Goal: Communication & Community: Answer question/provide support

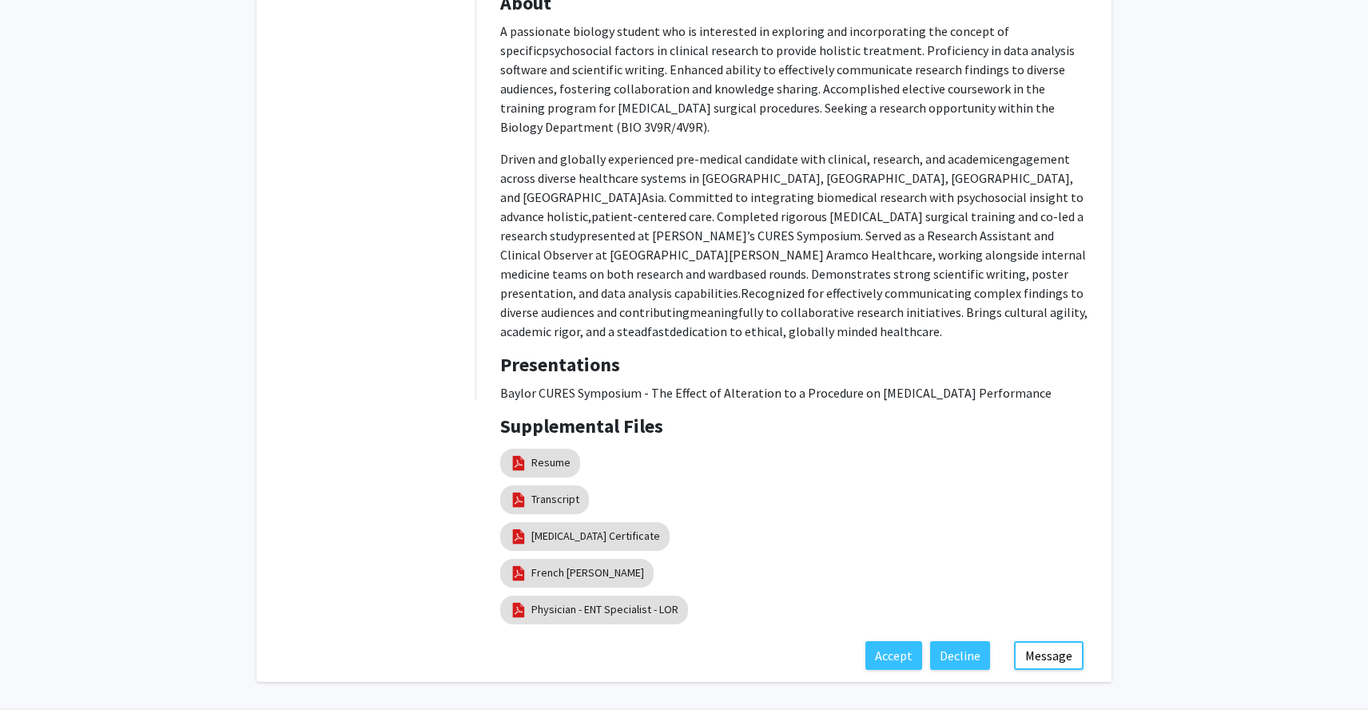
scroll to position [905, 0]
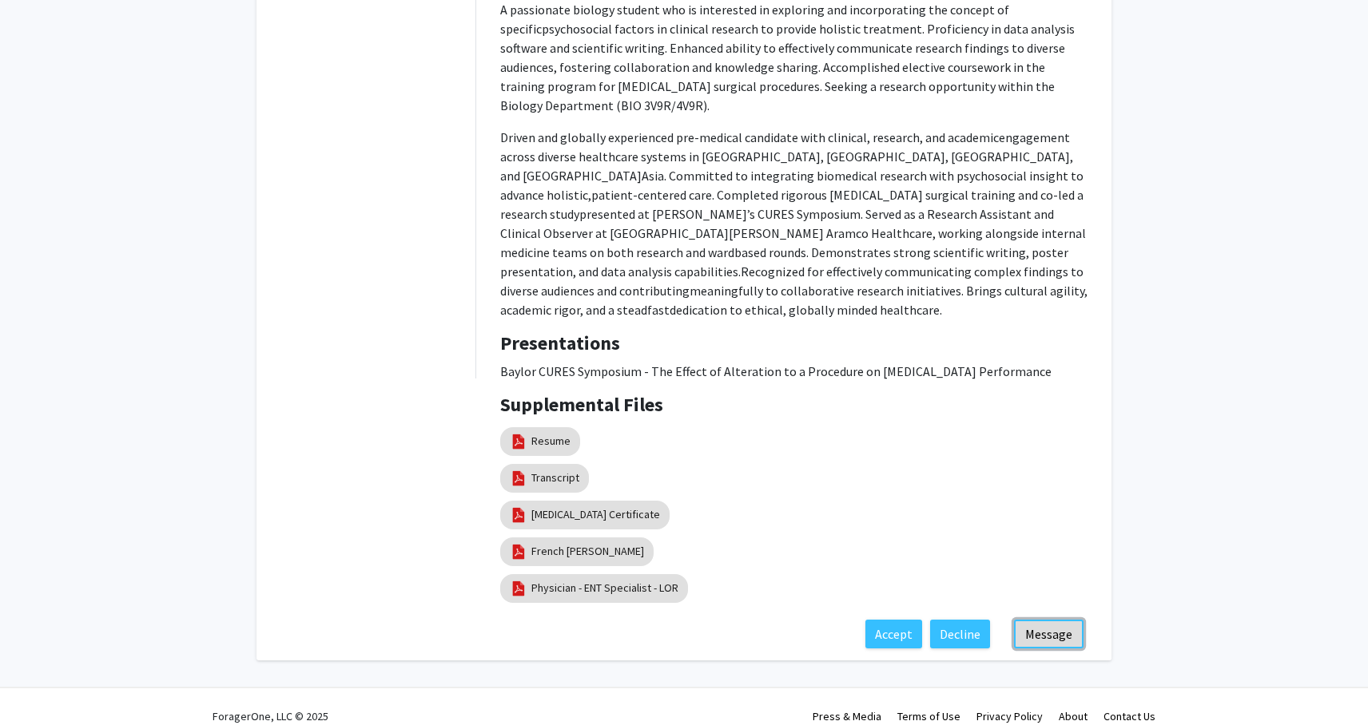
click at [1047, 620] on button "Message" at bounding box center [1048, 634] width 69 height 29
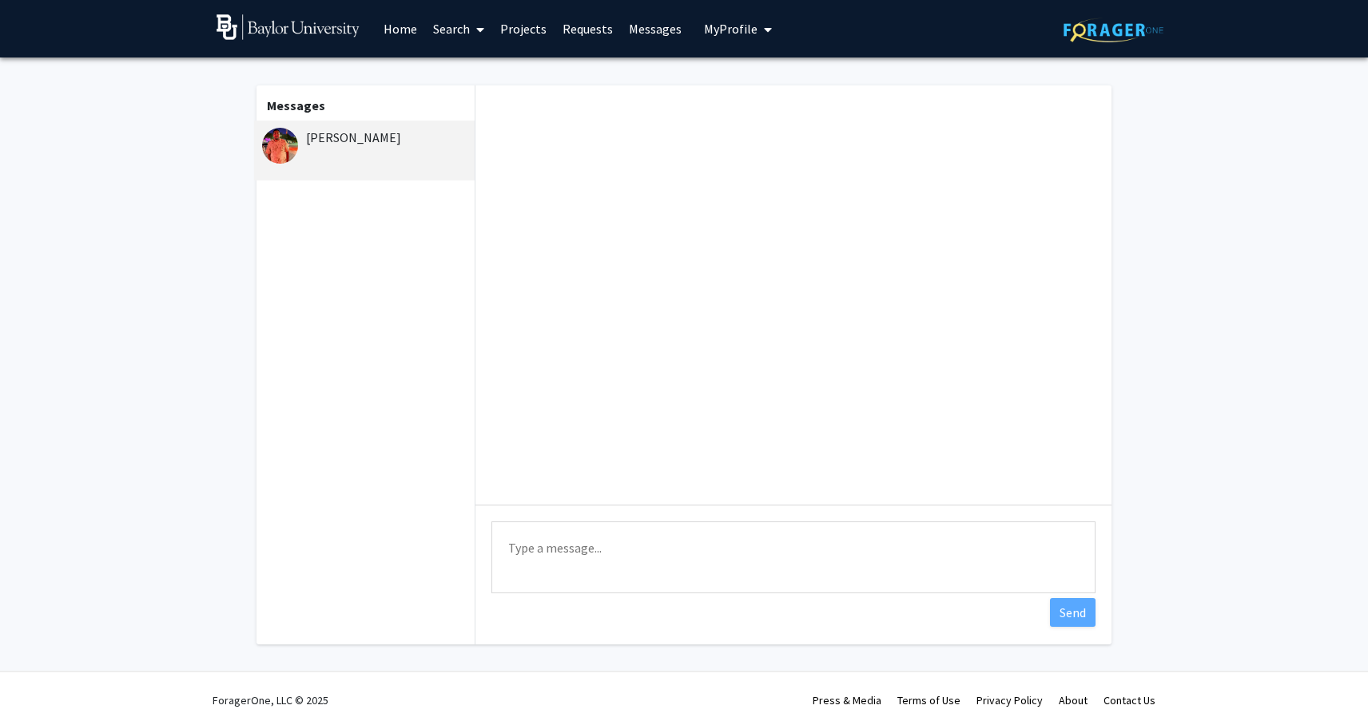
click at [706, 582] on textarea "Type a message" at bounding box center [793, 558] width 604 height 72
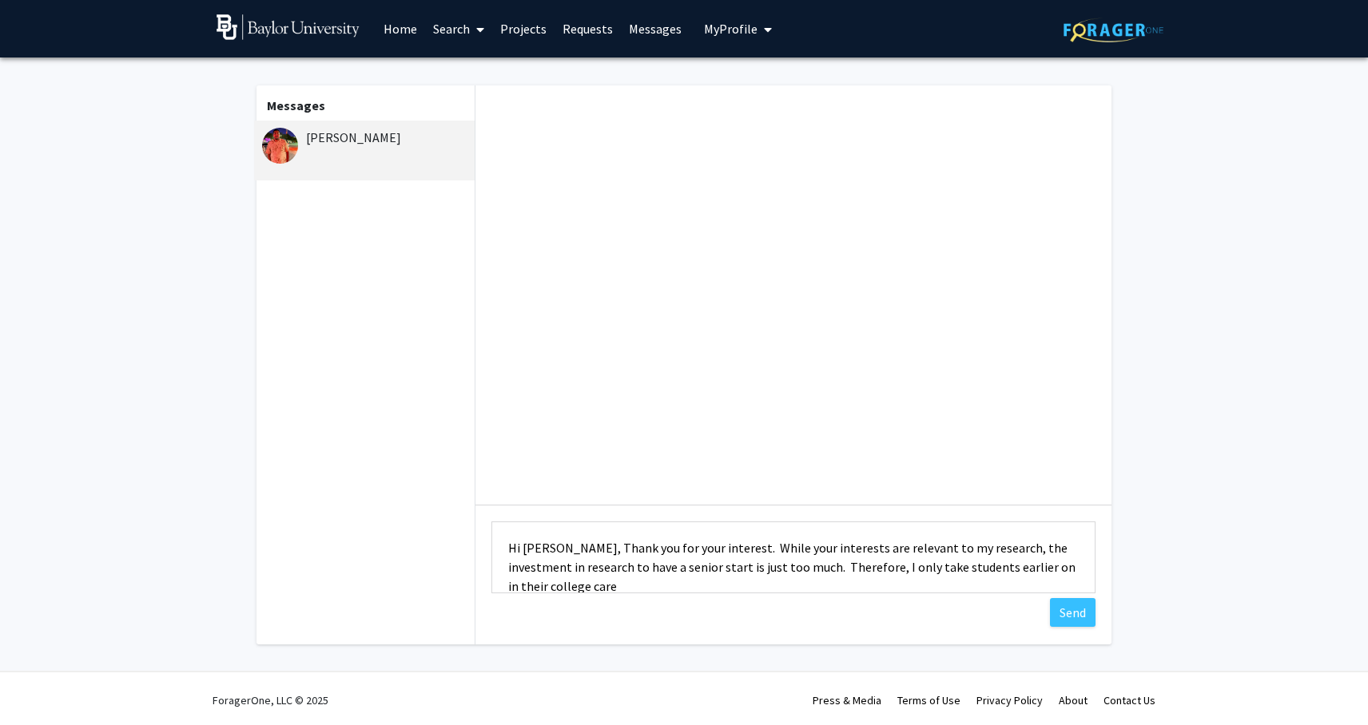
scroll to position [2, 0]
type textarea "Hi [PERSON_NAME], Thank you for your interest. While your interests are relevan…"
click at [1074, 620] on button "Send" at bounding box center [1073, 612] width 46 height 29
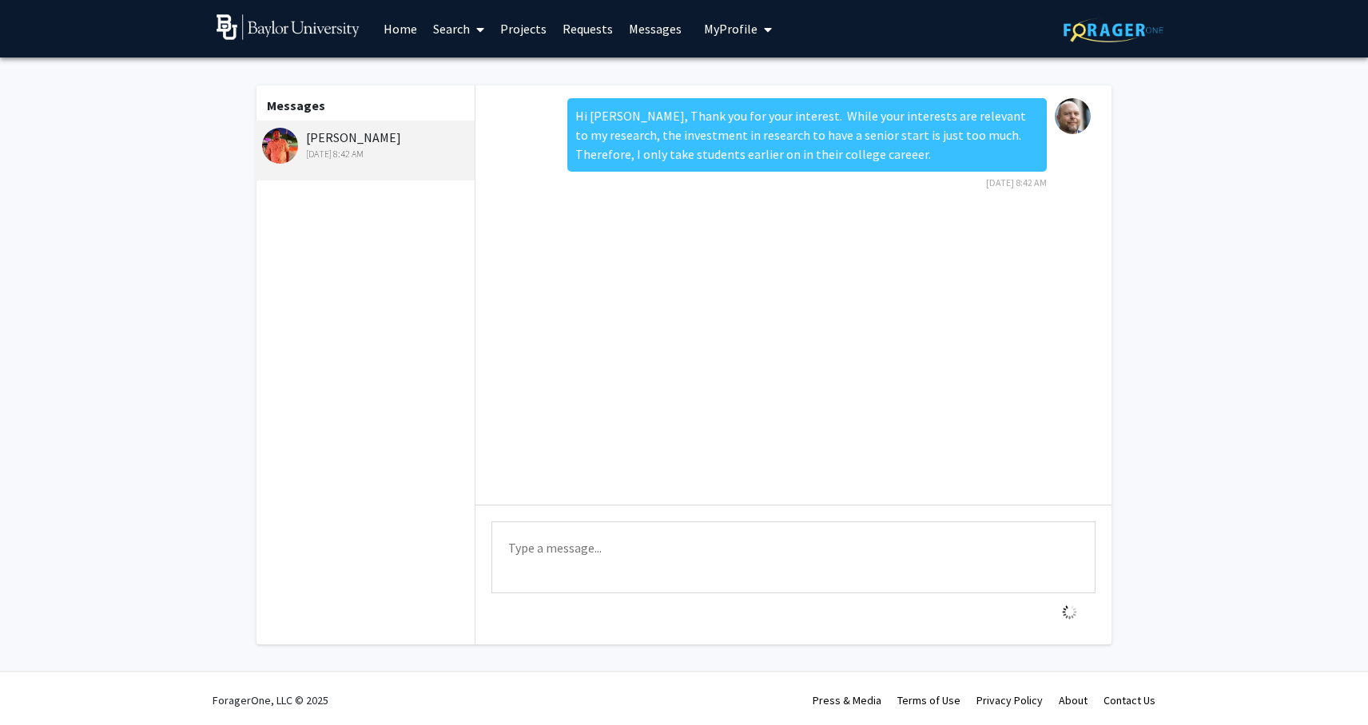
scroll to position [0, 0]
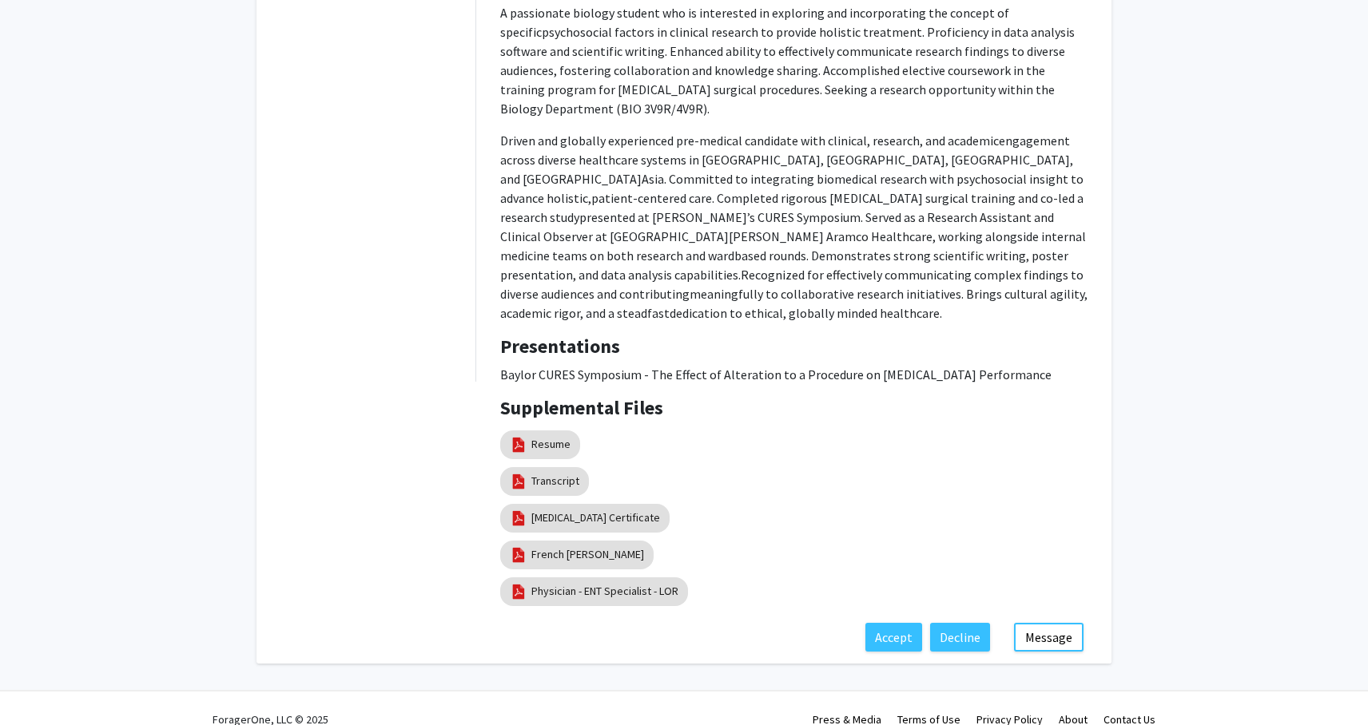
scroll to position [905, 0]
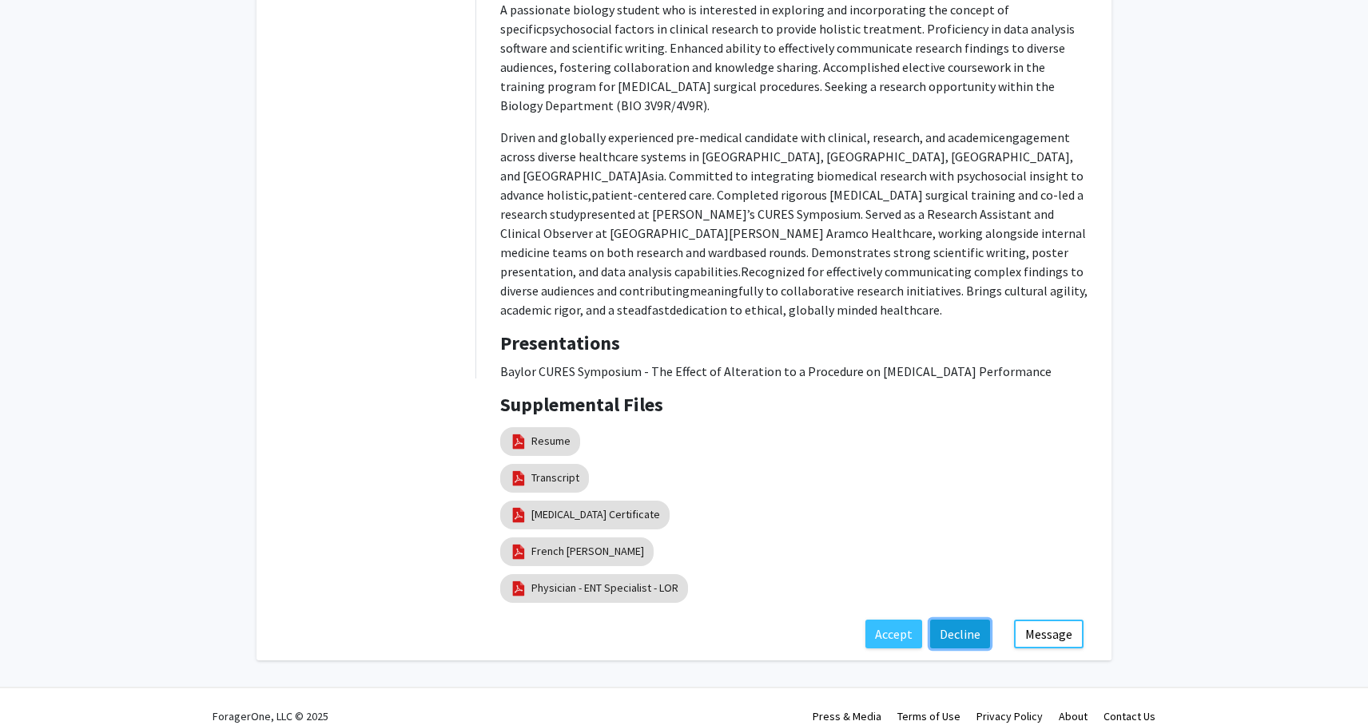
click at [969, 620] on button "Decline" at bounding box center [960, 634] width 60 height 29
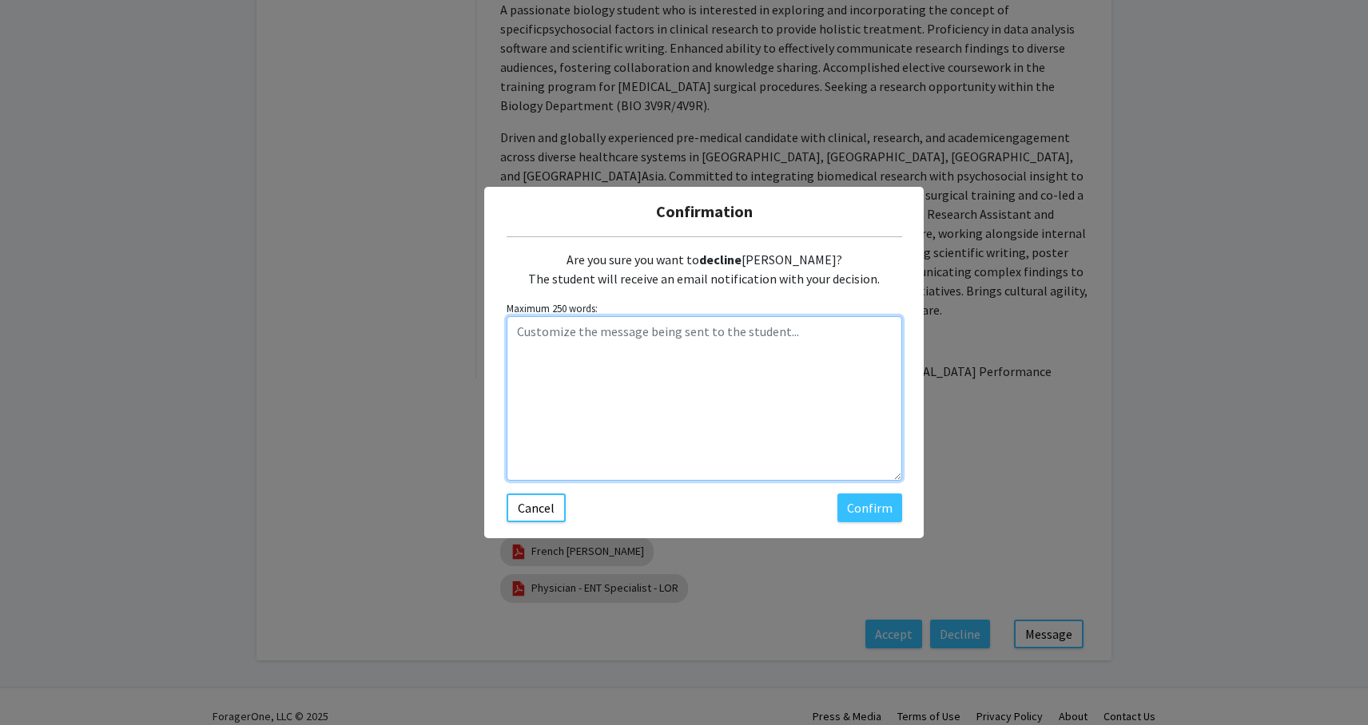
click at [668, 396] on textarea "Customize the message being sent to the student..." at bounding box center [703, 398] width 395 height 165
type textarea "As per the message I just sent you, I am unable to offer you a position"
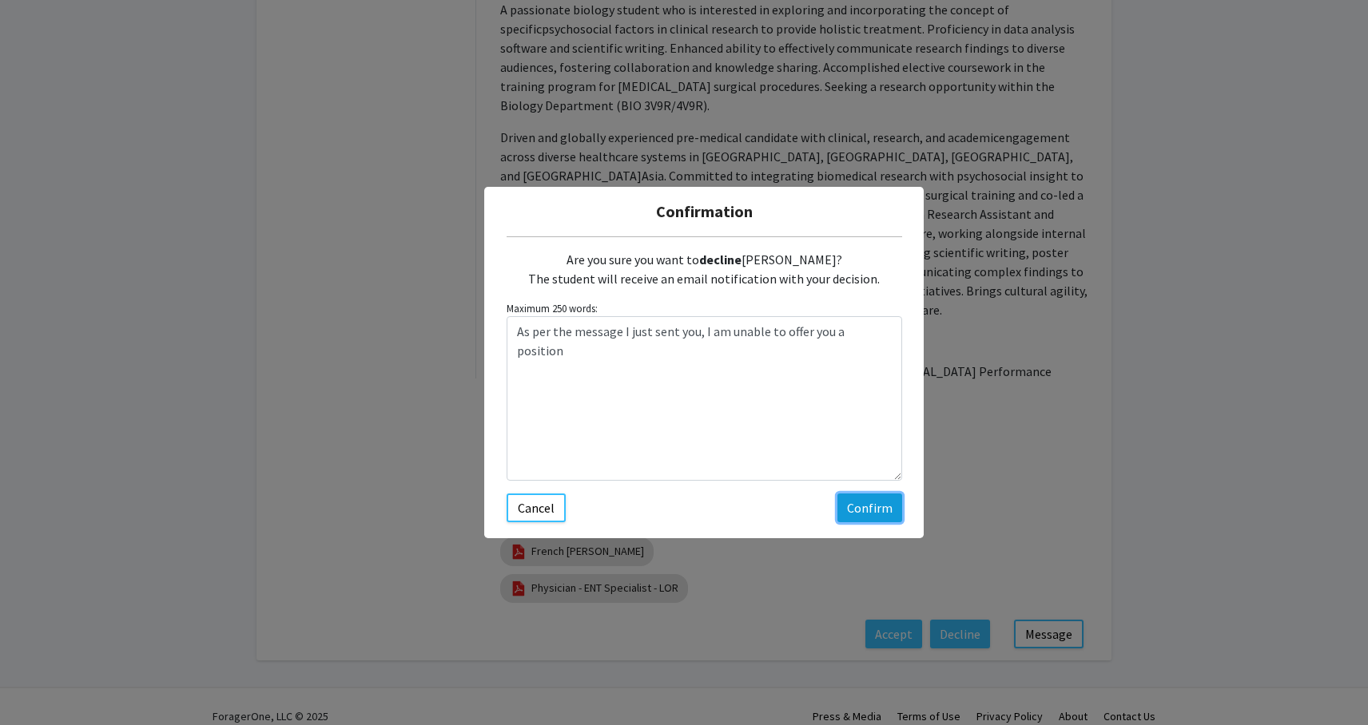
click at [870, 502] on button "Confirm" at bounding box center [869, 508] width 65 height 29
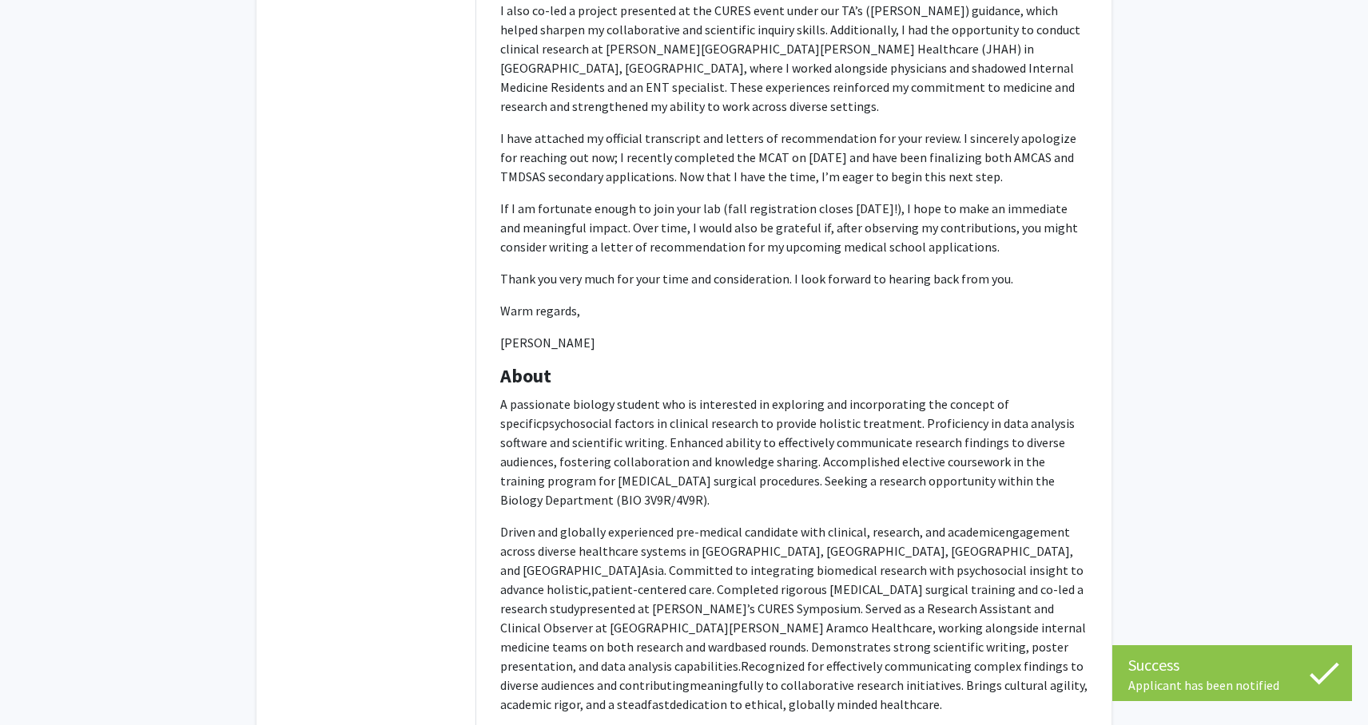
scroll to position [0, 0]
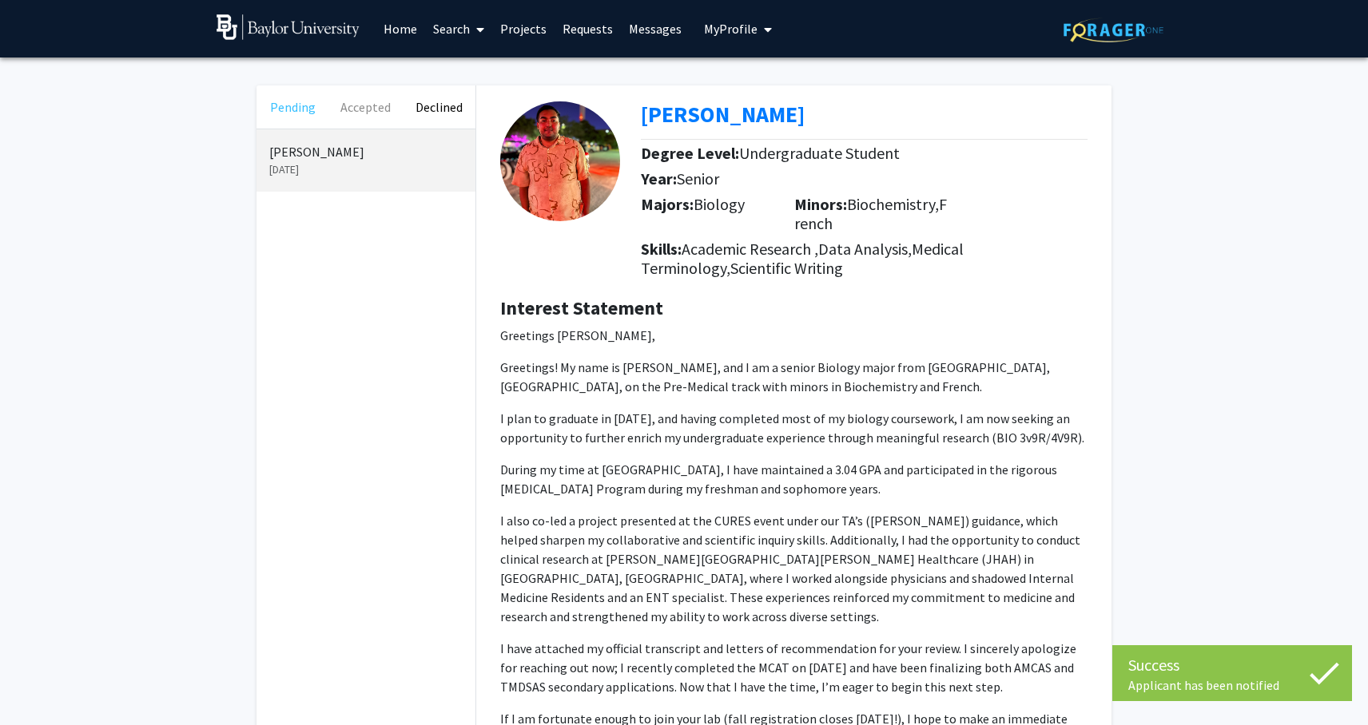
click at [283, 110] on button "Pending" at bounding box center [292, 106] width 73 height 43
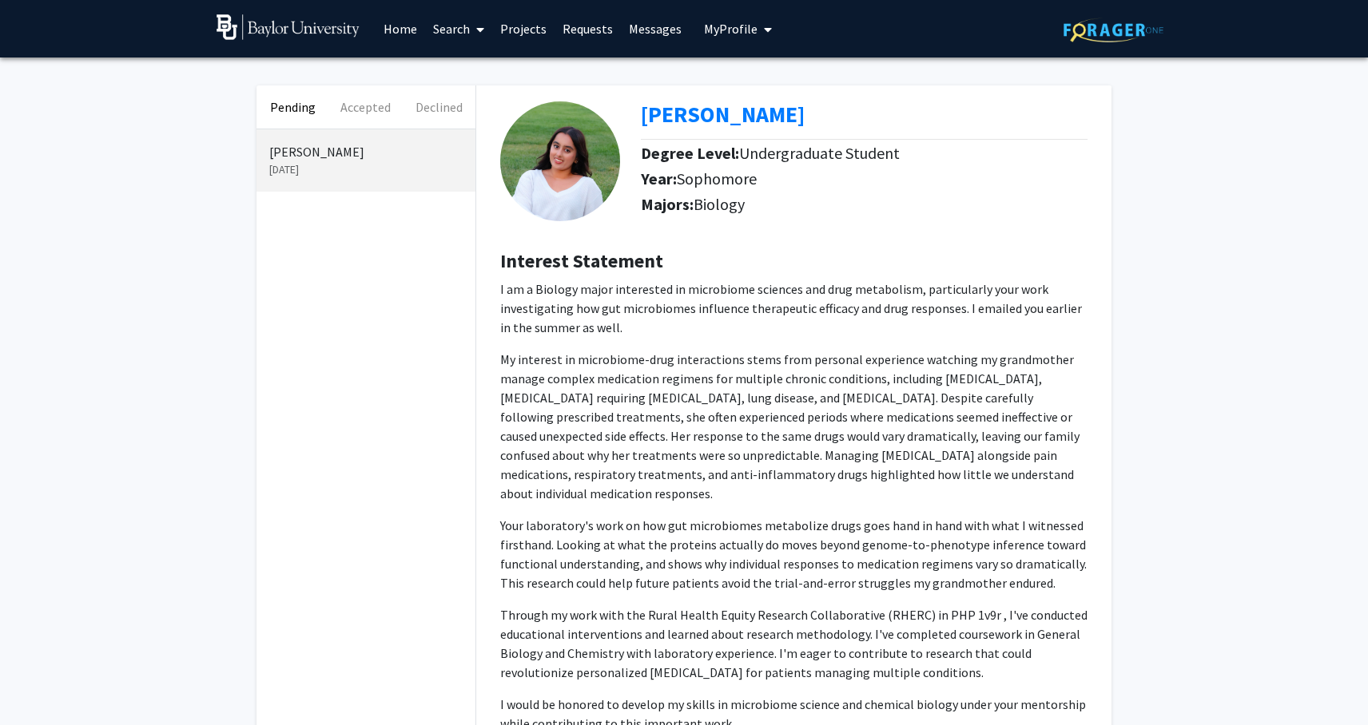
click at [295, 157] on p "[PERSON_NAME]" at bounding box center [365, 151] width 193 height 19
